Goal: Information Seeking & Learning: Check status

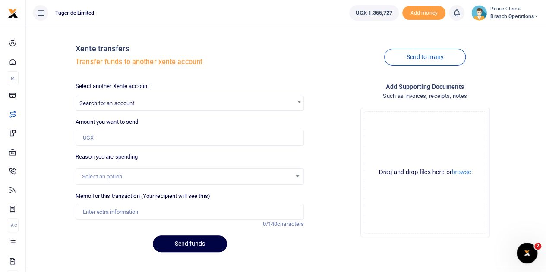
click at [537, 13] on icon at bounding box center [536, 16] width 5 height 6
click at [512, 31] on link "Switch accounts" at bounding box center [505, 31] width 68 height 12
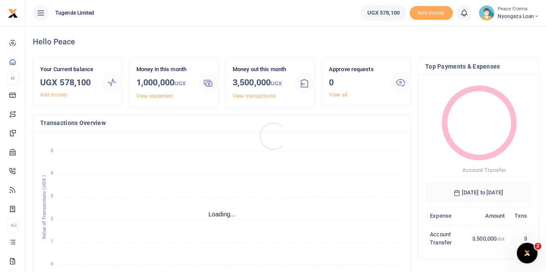
scroll to position [7, 7]
click at [535, 17] on icon at bounding box center [536, 16] width 5 height 6
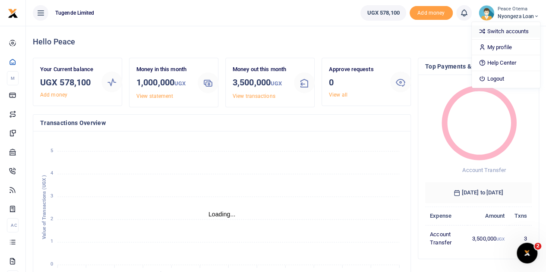
click at [502, 31] on link "Switch accounts" at bounding box center [505, 31] width 68 height 12
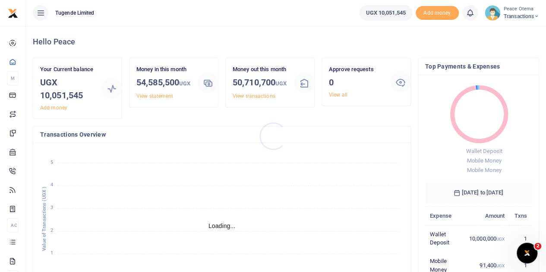
scroll to position [7, 7]
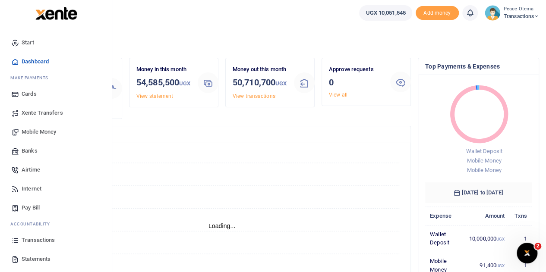
click at [36, 116] on span "Xente Transfers" at bounding box center [42, 113] width 41 height 9
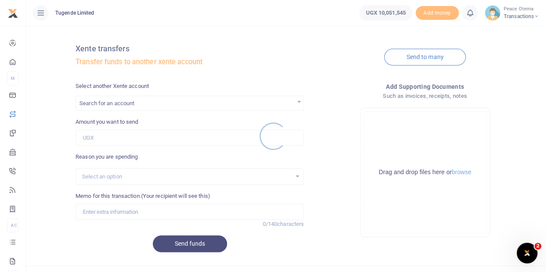
click at [130, 104] on div at bounding box center [273, 136] width 546 height 272
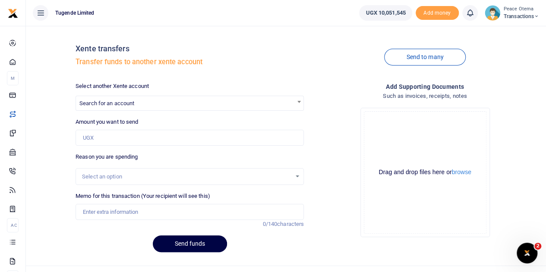
click at [130, 104] on div at bounding box center [273, 136] width 546 height 272
click at [130, 104] on span "Search for an account" at bounding box center [106, 103] width 55 height 6
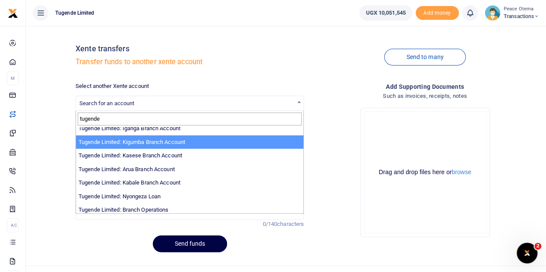
scroll to position [267, 0]
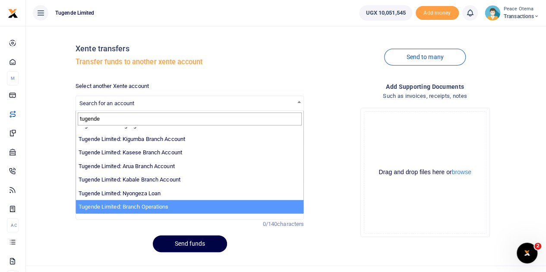
type input "tugende"
select select "4024"
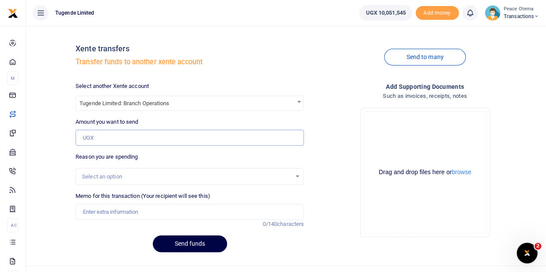
click at [104, 142] on input "Amount you want to send" at bounding box center [189, 138] width 228 height 16
type input "5"
type input "4,275,000"
click at [100, 213] on input "Memo for this transaction (Your recipient will see this)" at bounding box center [189, 212] width 228 height 16
type input "Transfer to Branch Operations Account"
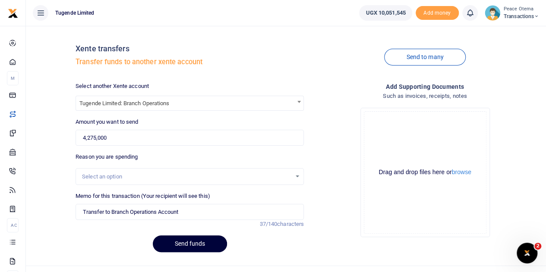
click at [182, 243] on button "Send funds" at bounding box center [190, 244] width 74 height 17
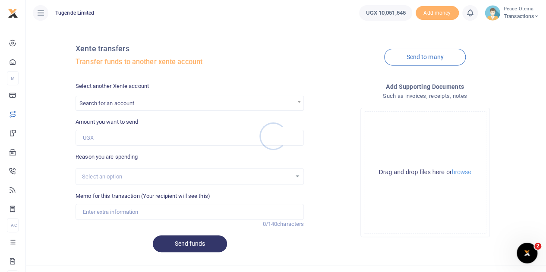
click at [131, 105] on div at bounding box center [273, 136] width 546 height 272
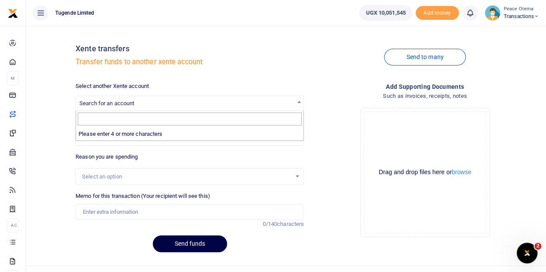
click at [131, 105] on span "Search for an account" at bounding box center [106, 103] width 55 height 6
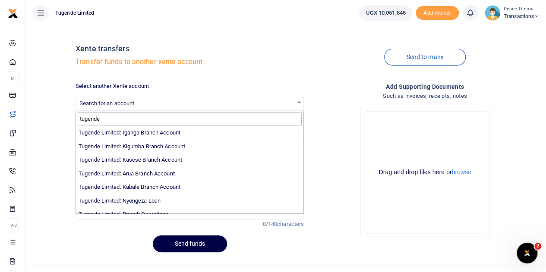
scroll to position [267, 0]
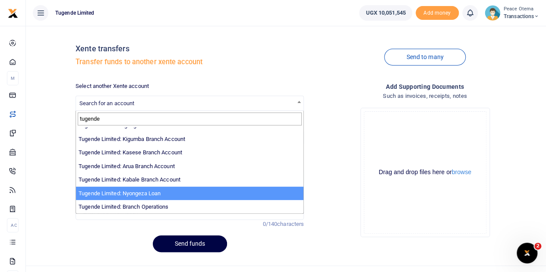
type input "tugende"
select select "3657"
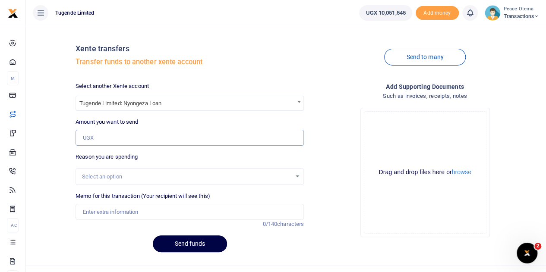
click at [107, 133] on input "Amount you want to send" at bounding box center [189, 138] width 228 height 16
type input "1,500,000"
click at [112, 216] on input "Memo for this transaction (Your recipient will see this)" at bounding box center [189, 212] width 228 height 16
type input "Transfer to Nyongeza"
click at [185, 241] on button "Send funds" at bounding box center [190, 244] width 74 height 17
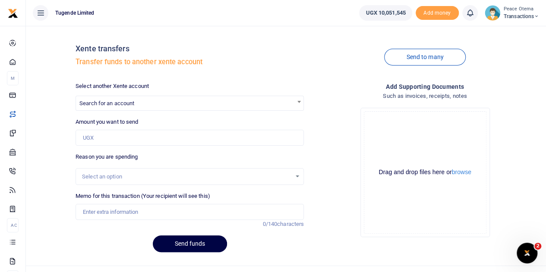
click at [535, 15] on icon at bounding box center [536, 16] width 5 height 6
click at [509, 30] on link "Switch accounts" at bounding box center [506, 31] width 68 height 12
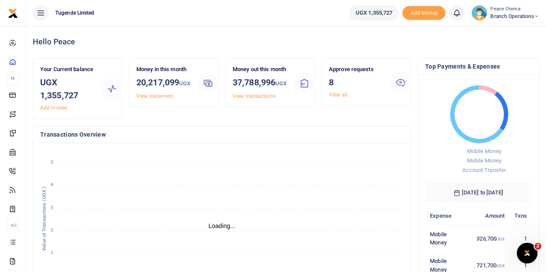
scroll to position [7, 7]
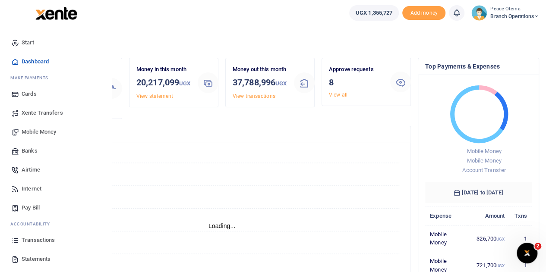
click at [35, 241] on span "Transactions" at bounding box center [38, 240] width 33 height 9
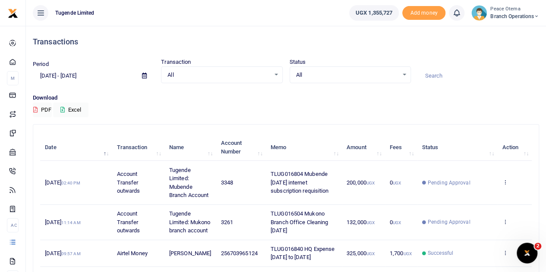
click at [439, 78] on input at bounding box center [478, 76] width 121 height 15
paste input "TLUG-016657"
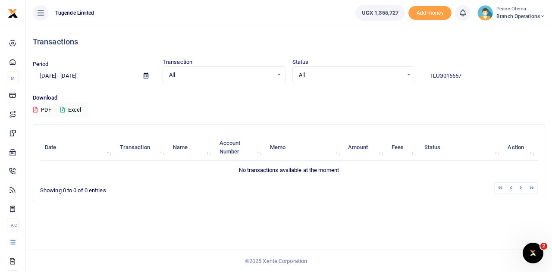
click at [465, 74] on input "TLUG016657" at bounding box center [483, 76] width 123 height 15
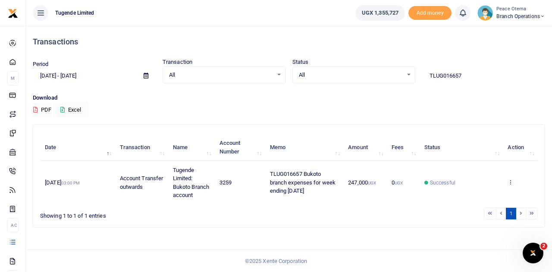
drag, startPoint x: 467, startPoint y: 76, endPoint x: 364, endPoint y: 75, distance: 102.7
click at [364, 75] on div "Period [DATE] - [DATE] Transaction All Select an option... All Airtime Internet…" at bounding box center [288, 70] width 519 height 25
paste input "-016569"
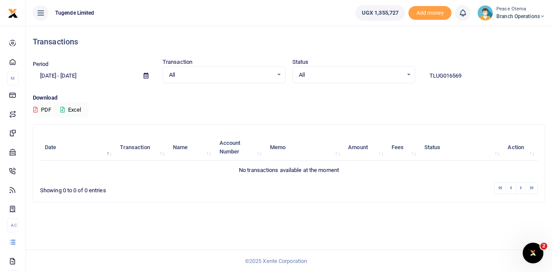
click at [465, 76] on input "TLUG016569" at bounding box center [483, 76] width 123 height 15
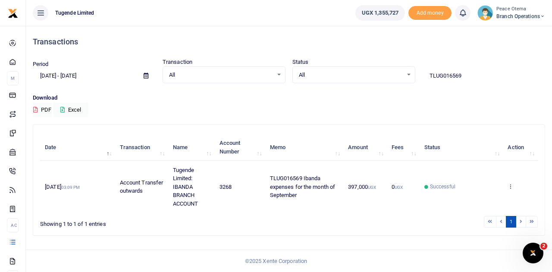
drag, startPoint x: 470, startPoint y: 74, endPoint x: 383, endPoint y: 73, distance: 87.1
click at [383, 73] on div "Period 08/27/2025 - 09/25/2025 Transaction All Select an option... All Airtime …" at bounding box center [288, 70] width 519 height 25
paste input "-016583"
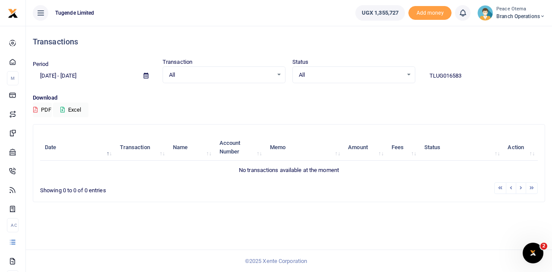
click at [473, 72] on input "TLUG016583" at bounding box center [483, 76] width 123 height 15
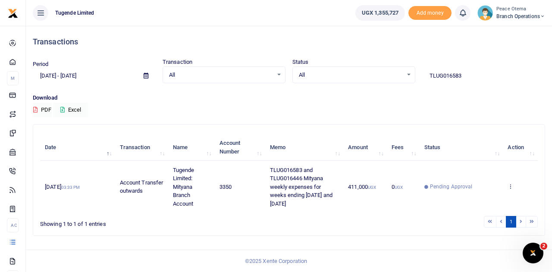
drag, startPoint x: 468, startPoint y: 77, endPoint x: 347, endPoint y: 55, distance: 122.9
click at [347, 55] on div "Transactions Period 08/27/2025 - 09/25/2025 Transaction All Select an option...…" at bounding box center [288, 134] width 519 height 217
paste input "-016634"
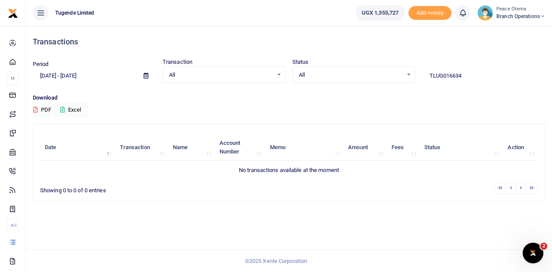
click at [468, 76] on input "TLUG016634" at bounding box center [483, 76] width 123 height 15
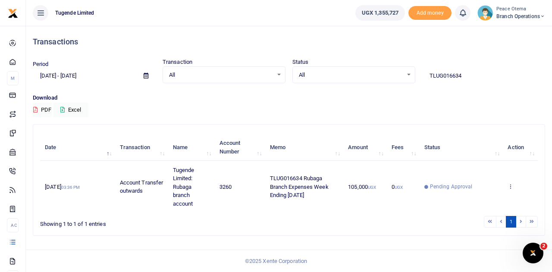
drag, startPoint x: 464, startPoint y: 74, endPoint x: 399, endPoint y: 71, distance: 64.8
click at [399, 71] on div "Period 08/27/2025 - 09/25/2025 Transaction All Select an option... All Airtime …" at bounding box center [288, 70] width 519 height 25
paste input "-016635"
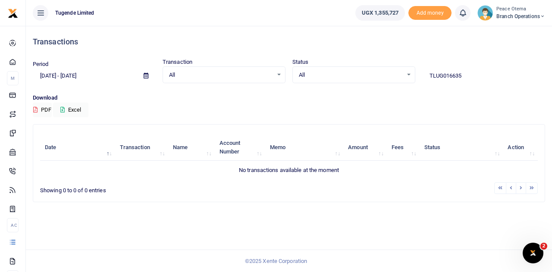
click at [465, 72] on input "TLUG016635" at bounding box center [483, 76] width 123 height 15
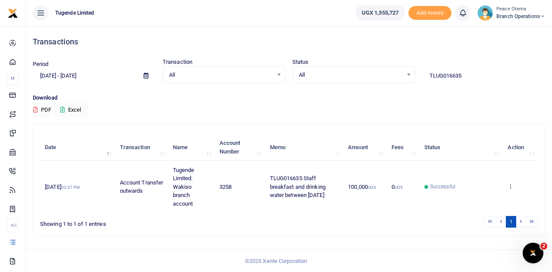
drag, startPoint x: 468, startPoint y: 73, endPoint x: 380, endPoint y: 80, distance: 88.2
click at [380, 80] on div "Period 08/27/2025 - 09/25/2025 Transaction All Select an option... All Airtime …" at bounding box center [288, 70] width 519 height 25
paste input "-016562"
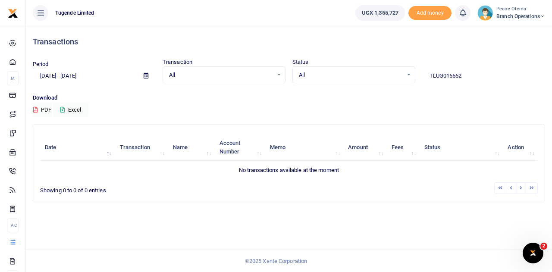
click at [464, 74] on input "TLUG016562" at bounding box center [483, 76] width 123 height 15
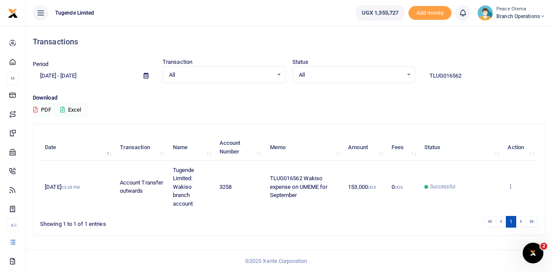
drag, startPoint x: 465, startPoint y: 73, endPoint x: 381, endPoint y: 66, distance: 84.0
click at [381, 66] on div "Period 08/27/2025 - 09/25/2025 Transaction All Select an option... All Airtime …" at bounding box center [288, 70] width 519 height 25
paste input "-016468"
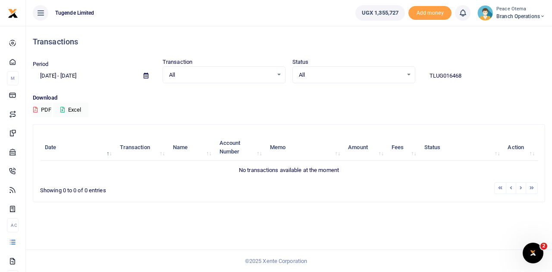
click at [470, 73] on input "TLUG016468" at bounding box center [483, 76] width 123 height 15
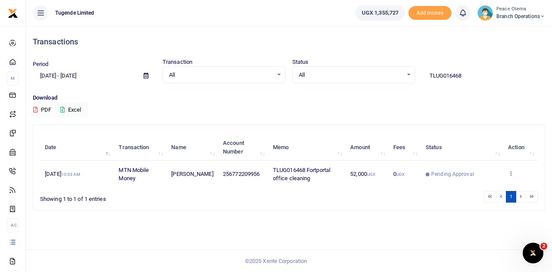
drag, startPoint x: 464, startPoint y: 76, endPoint x: 353, endPoint y: 67, distance: 111.7
click at [353, 67] on div "Period 08/27/2025 - 09/25/2025 Transaction All Select an option... All Airtime …" at bounding box center [288, 70] width 519 height 25
paste input "-016746"
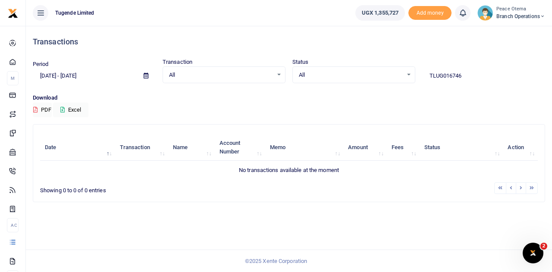
click at [465, 75] on input "TLUG016746" at bounding box center [483, 76] width 123 height 15
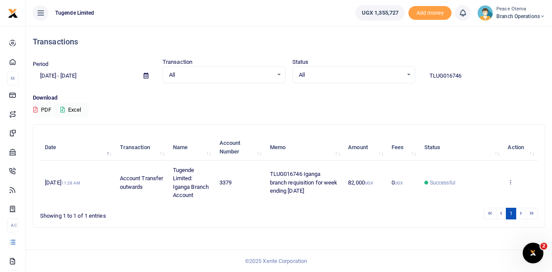
drag, startPoint x: 467, startPoint y: 77, endPoint x: 396, endPoint y: 68, distance: 72.2
click at [396, 68] on div "Period 08/27/2025 - 09/25/2025 Transaction All Select an option... All Airtime …" at bounding box center [288, 70] width 519 height 25
paste input "-016745"
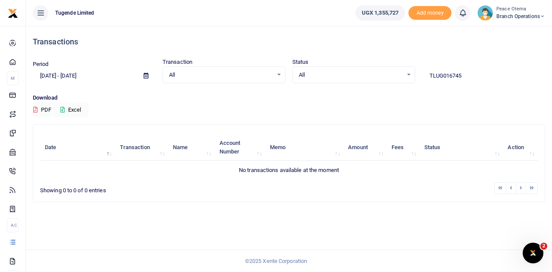
click at [463, 76] on input "TLUG016745" at bounding box center [483, 76] width 123 height 15
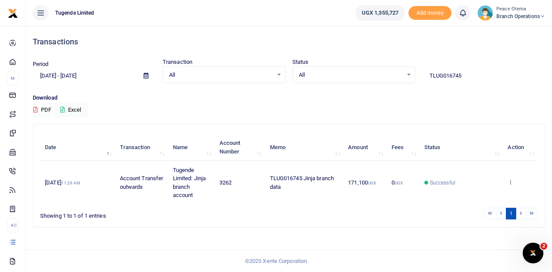
drag, startPoint x: 463, startPoint y: 75, endPoint x: 384, endPoint y: 70, distance: 79.1
click at [384, 70] on div "Period 08/27/2025 - 09/25/2025 Transaction All Select an option... All Airtime …" at bounding box center [288, 70] width 519 height 25
paste input "-016744"
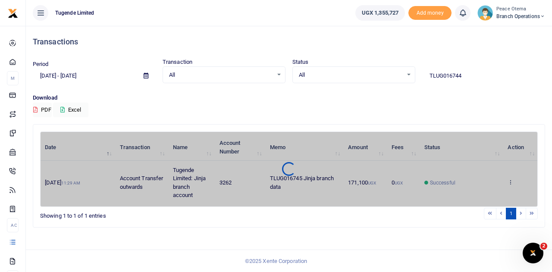
click at [468, 78] on input "TLUG016744" at bounding box center [483, 76] width 123 height 15
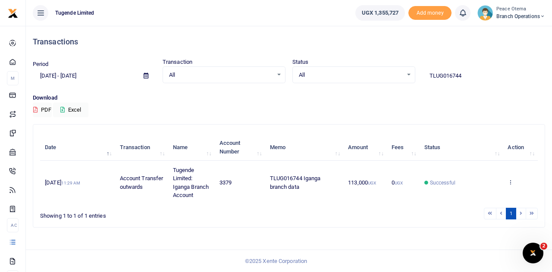
drag, startPoint x: 468, startPoint y: 74, endPoint x: 378, endPoint y: 69, distance: 90.7
click at [378, 69] on div "Period 08/27/2025 - 09/25/2025 Transaction All Select an option... All Airtime …" at bounding box center [288, 70] width 519 height 25
paste input "-016739"
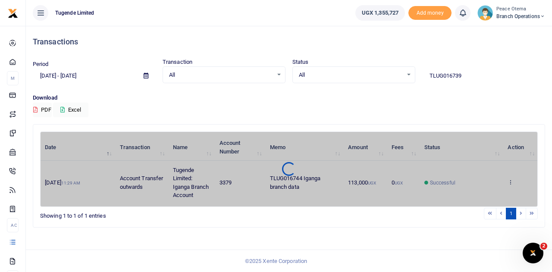
click at [467, 74] on input "TLUG016739" at bounding box center [483, 76] width 123 height 15
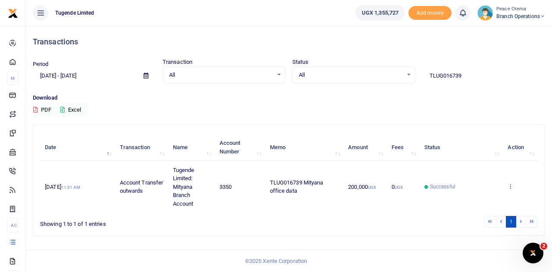
drag, startPoint x: 467, startPoint y: 77, endPoint x: 396, endPoint y: 72, distance: 71.4
click at [396, 72] on div "Period 08/27/2025 - 09/25/2025 Transaction All Select an option... All Airtime …" at bounding box center [288, 70] width 519 height 25
paste input "-016765"
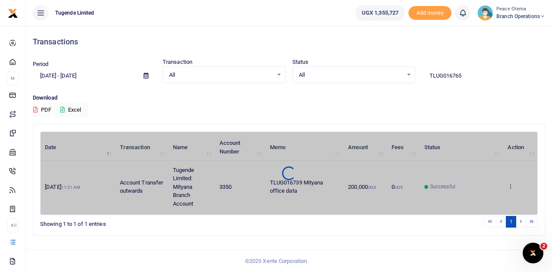
type input "TLUG016765"
click at [396, 72] on span "All" at bounding box center [351, 75] width 104 height 9
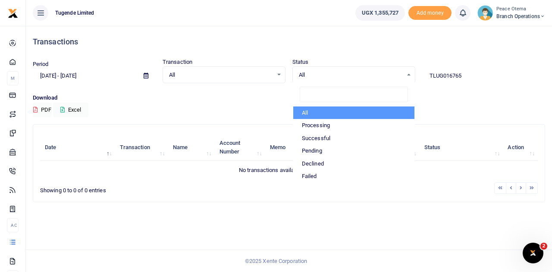
click at [466, 75] on input "TLUG016765" at bounding box center [483, 76] width 123 height 15
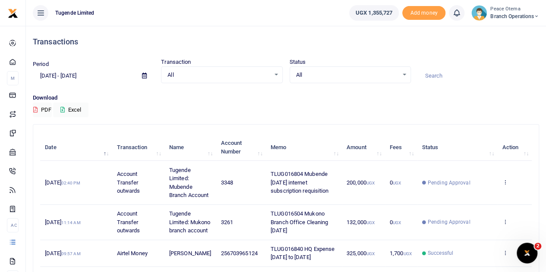
click at [438, 78] on input at bounding box center [478, 76] width 121 height 15
paste input "TLUG-016765"
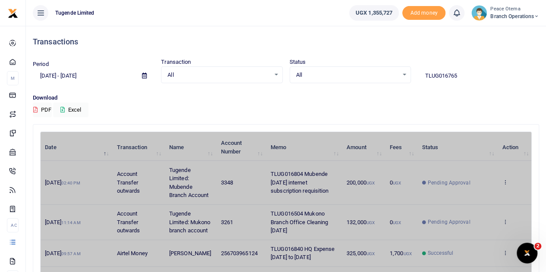
click at [467, 75] on input "TLUG016765" at bounding box center [478, 76] width 121 height 15
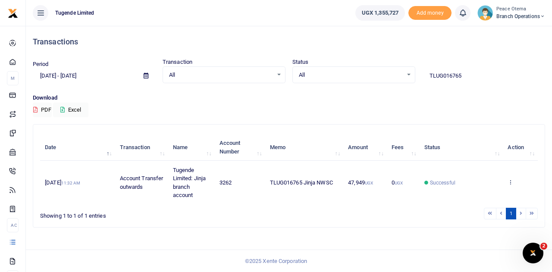
drag, startPoint x: 464, startPoint y: 69, endPoint x: 393, endPoint y: 81, distance: 71.2
click at [393, 81] on div "Period [DATE] - [DATE] Transaction All Select an option... All Airtime Internet…" at bounding box center [288, 70] width 519 height 25
paste input "-016761"
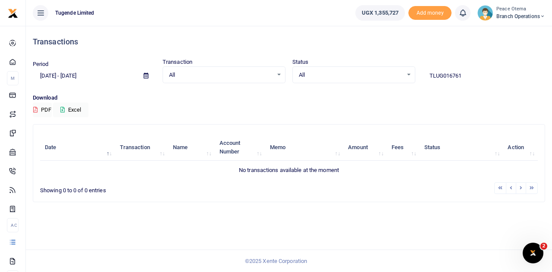
click at [465, 75] on input "TLUG016761" at bounding box center [483, 76] width 123 height 15
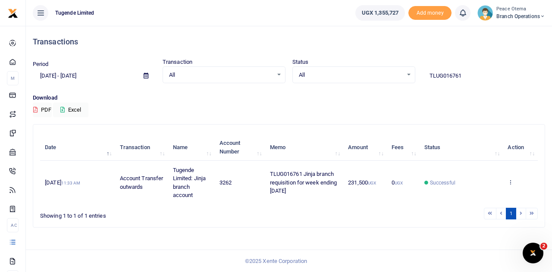
drag, startPoint x: 465, startPoint y: 75, endPoint x: 387, endPoint y: 68, distance: 78.0
click at [387, 68] on div "Period 08/27/2025 - 09/25/2025 Transaction All Select an option... All Airtime …" at bounding box center [288, 70] width 519 height 25
paste input "-016752"
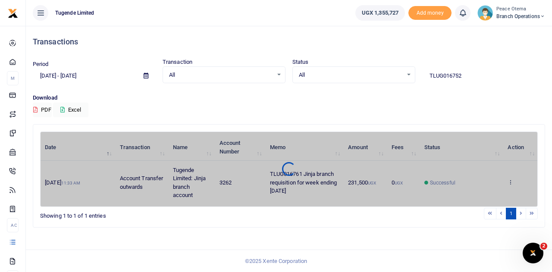
click at [463, 74] on input "TLUG016752" at bounding box center [483, 76] width 123 height 15
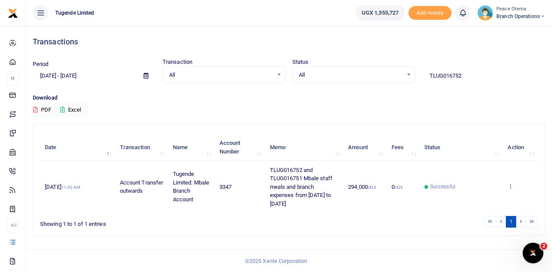
drag, startPoint x: 467, startPoint y: 72, endPoint x: 390, endPoint y: 68, distance: 76.9
click at [390, 68] on div "Period 08/27/2025 - 09/25/2025 Transaction All Select an option... All Airtime …" at bounding box center [288, 70] width 519 height 25
paste input "-016756"
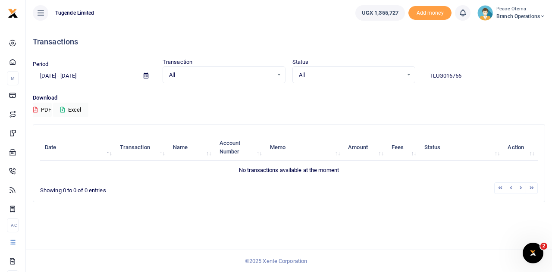
click at [463, 75] on input "TLUG016756" at bounding box center [483, 76] width 123 height 15
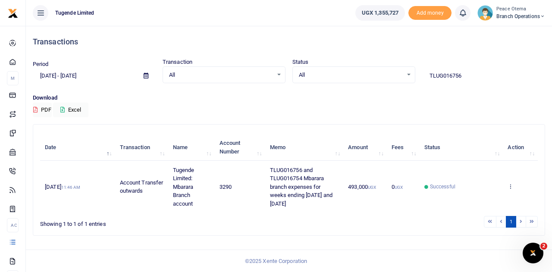
drag, startPoint x: 469, startPoint y: 77, endPoint x: 379, endPoint y: 68, distance: 90.6
click at [379, 68] on div "Period 08/27/2025 - 09/25/2025 Transaction All Select an option... All Airtime …" at bounding box center [288, 70] width 519 height 25
paste input "-01671"
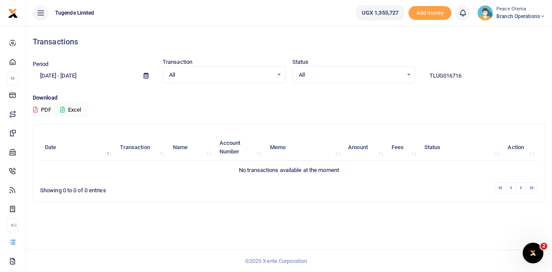
click at [468, 75] on input "TLUG016716" at bounding box center [483, 76] width 123 height 15
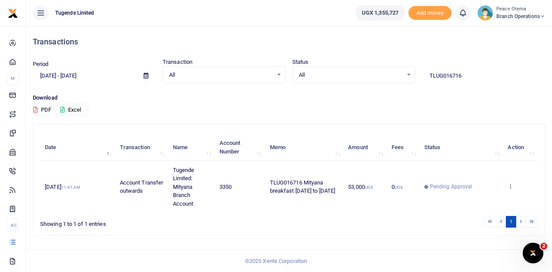
drag, startPoint x: 464, startPoint y: 73, endPoint x: 388, endPoint y: 69, distance: 76.0
click at [388, 69] on div "Period 08/27/2025 - 09/25/2025 Transaction All Select an option... All Airtime …" at bounding box center [288, 70] width 519 height 25
paste input "-016738"
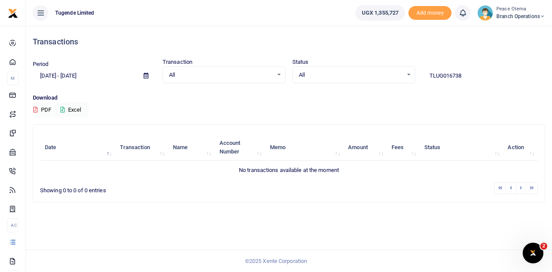
click at [466, 75] on input "TLUG016738" at bounding box center [483, 76] width 123 height 15
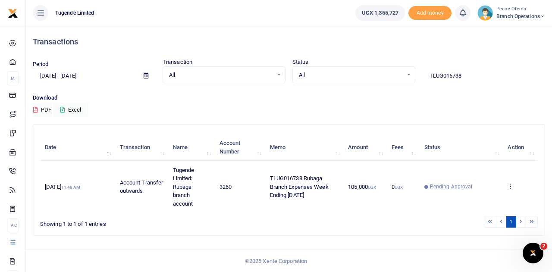
drag, startPoint x: 468, startPoint y: 73, endPoint x: 377, endPoint y: 71, distance: 91.9
click at [377, 71] on div "Period 08/27/2025 - 09/25/2025 Transaction All Select an option... All Airtime …" at bounding box center [288, 70] width 519 height 25
paste input "-01672"
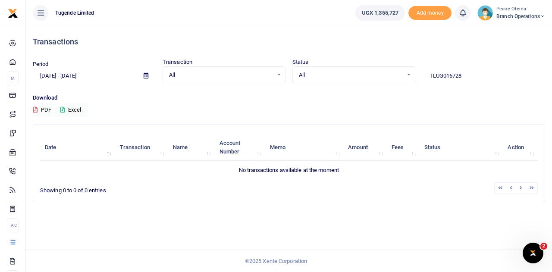
click at [462, 76] on input "TLUG016728" at bounding box center [483, 76] width 123 height 15
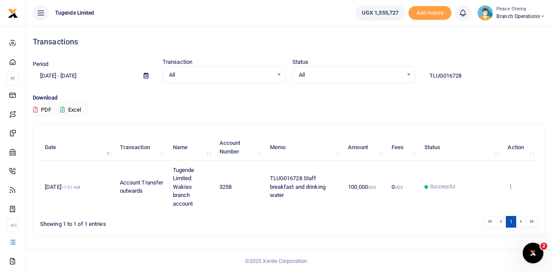
drag, startPoint x: 469, startPoint y: 73, endPoint x: 370, endPoint y: 75, distance: 99.2
click at [370, 75] on div "Period 08/27/2025 - 09/25/2025 Transaction All Select an option... All Airtime …" at bounding box center [288, 70] width 519 height 25
paste input "-016852"
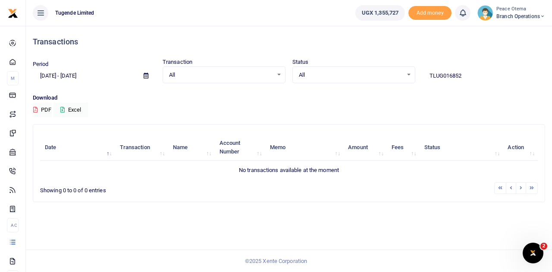
click at [467, 75] on input "TLUG016852" at bounding box center [483, 76] width 123 height 15
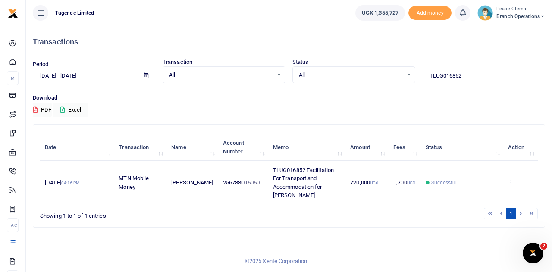
drag, startPoint x: 468, startPoint y: 80, endPoint x: 387, endPoint y: 62, distance: 83.0
click at [387, 62] on div "Period 08/27/2025 - 09/25/2025 Transaction All Select an option... All Airtime …" at bounding box center [288, 70] width 519 height 25
paste input "-016840"
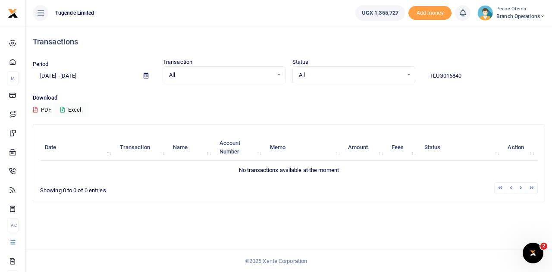
click at [463, 76] on input "TLUG016840" at bounding box center [483, 76] width 123 height 15
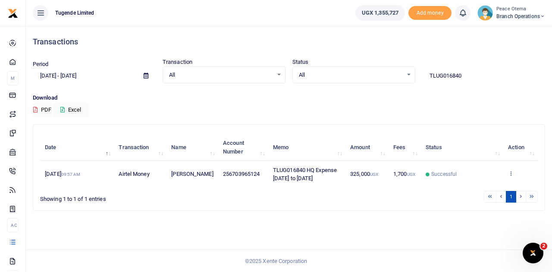
drag, startPoint x: 464, startPoint y: 77, endPoint x: 358, endPoint y: 64, distance: 106.9
click at [358, 64] on div "Period 08/27/2025 - 09/25/2025 Transaction All Select an option... All Airtime …" at bounding box center [288, 70] width 519 height 25
paste input "-016873"
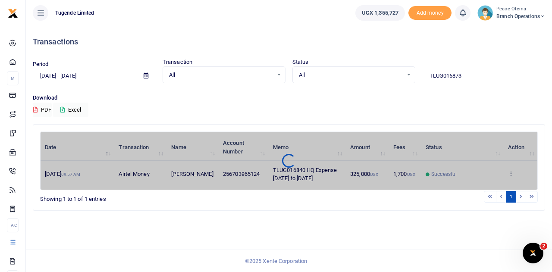
click at [470, 75] on input "TLUG016873" at bounding box center [483, 76] width 123 height 15
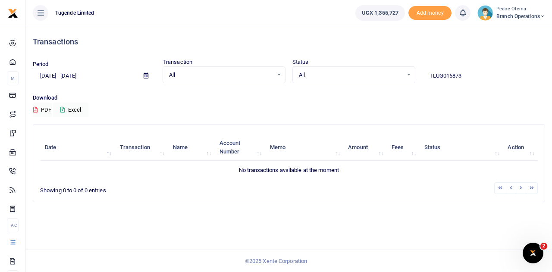
drag, startPoint x: 468, startPoint y: 76, endPoint x: 387, endPoint y: 71, distance: 81.2
click at [387, 71] on div "Period 08/27/2025 - 09/25/2025 Transaction All Select an option... All Airtime …" at bounding box center [288, 70] width 519 height 25
paste input "-016804"
click at [471, 74] on input "TLUG016804" at bounding box center [483, 76] width 123 height 15
type input "TLUG016804"
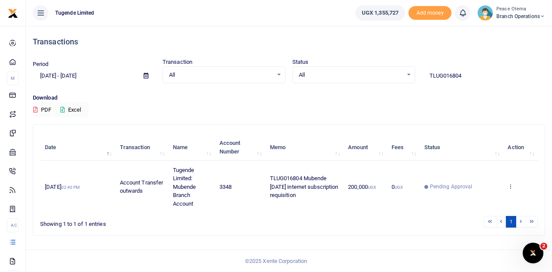
click at [465, 83] on div "Period 08/27/2025 - 09/25/2025 Transaction All Select an option... All Airtime …" at bounding box center [288, 76] width 519 height 36
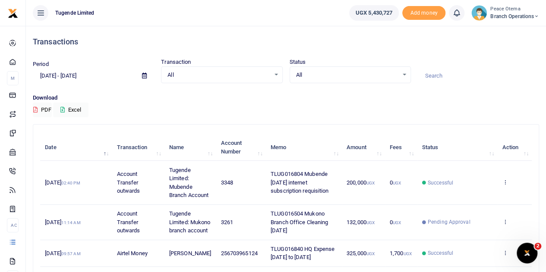
click at [431, 70] on input at bounding box center [478, 76] width 121 height 15
paste input "TLUG-016743"
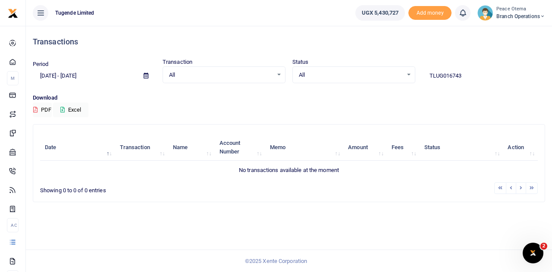
click at [464, 74] on input "TLUG016743" at bounding box center [483, 76] width 123 height 15
type input "TLUG016743"
